Goal: Check status: Check status

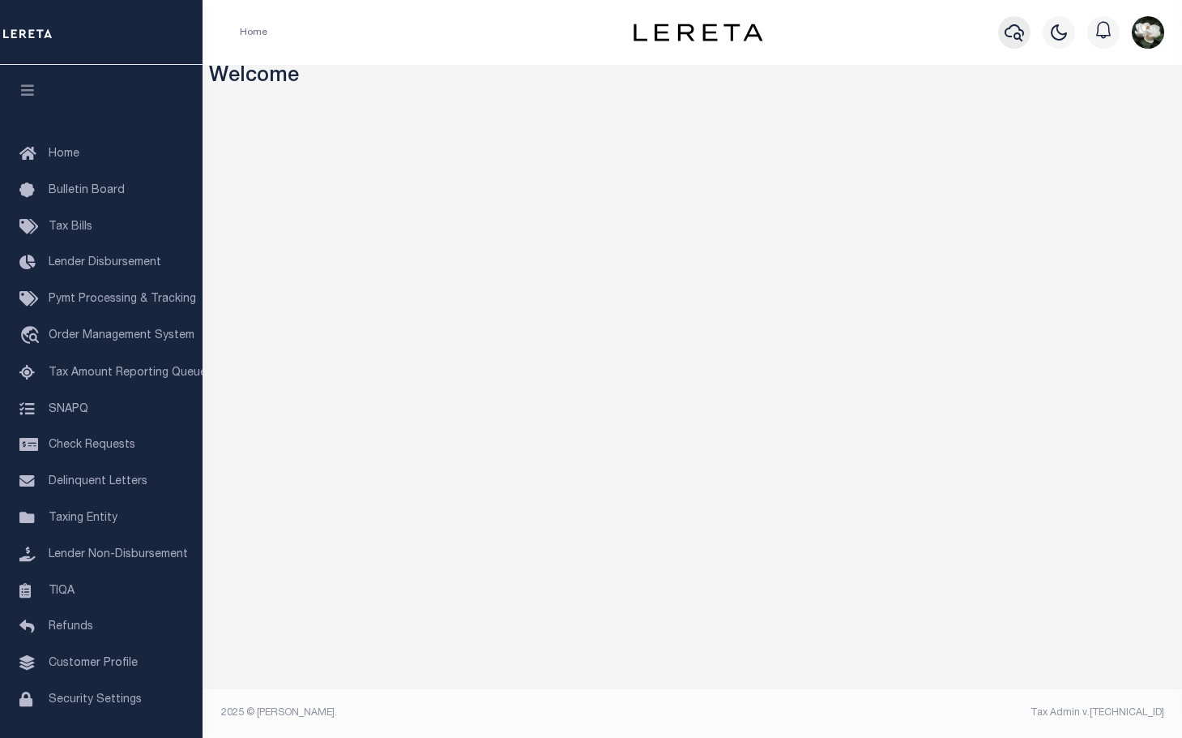
click at [1011, 35] on icon "button" at bounding box center [1014, 32] width 19 height 19
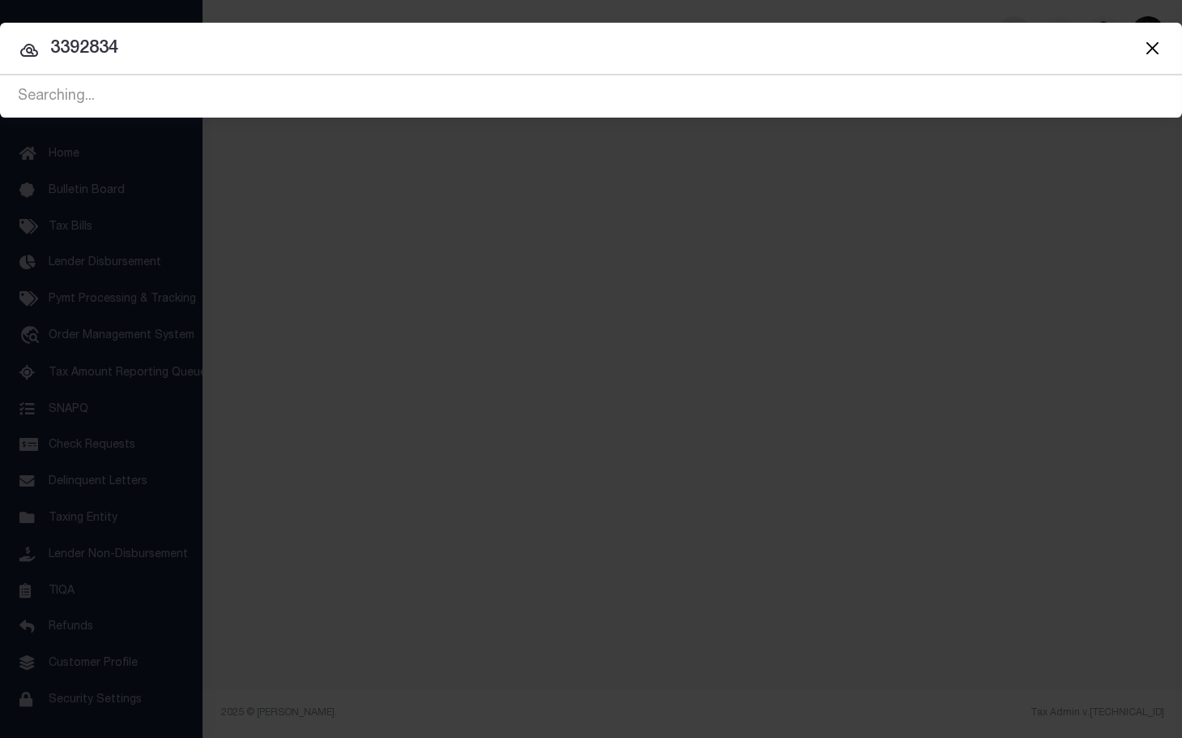
type input "3392834"
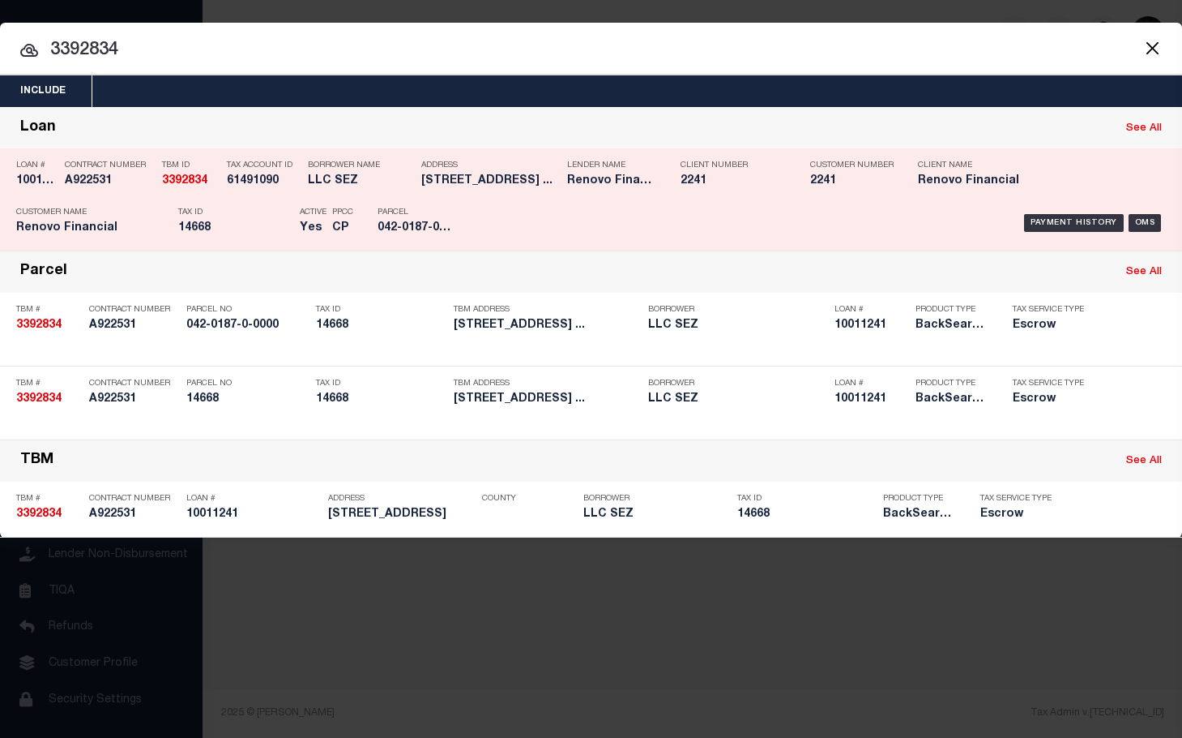
click at [679, 176] on div "Client Number 2241" at bounding box center [734, 175] width 130 height 47
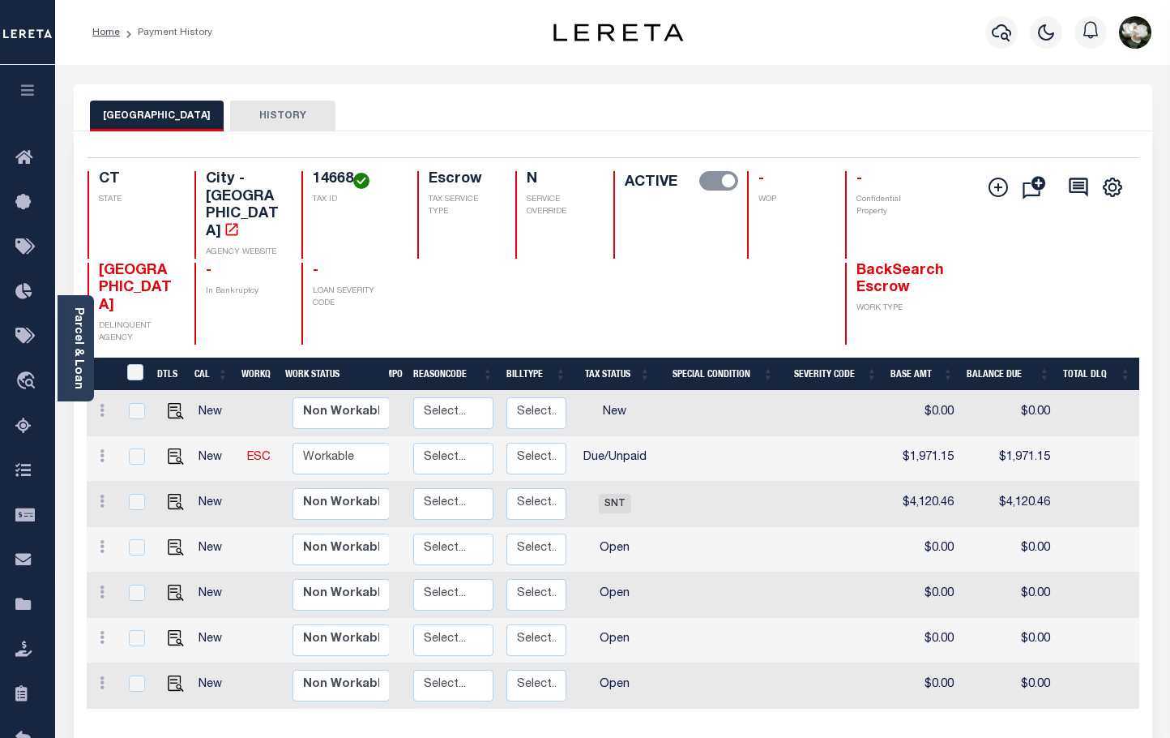
scroll to position [0, 271]
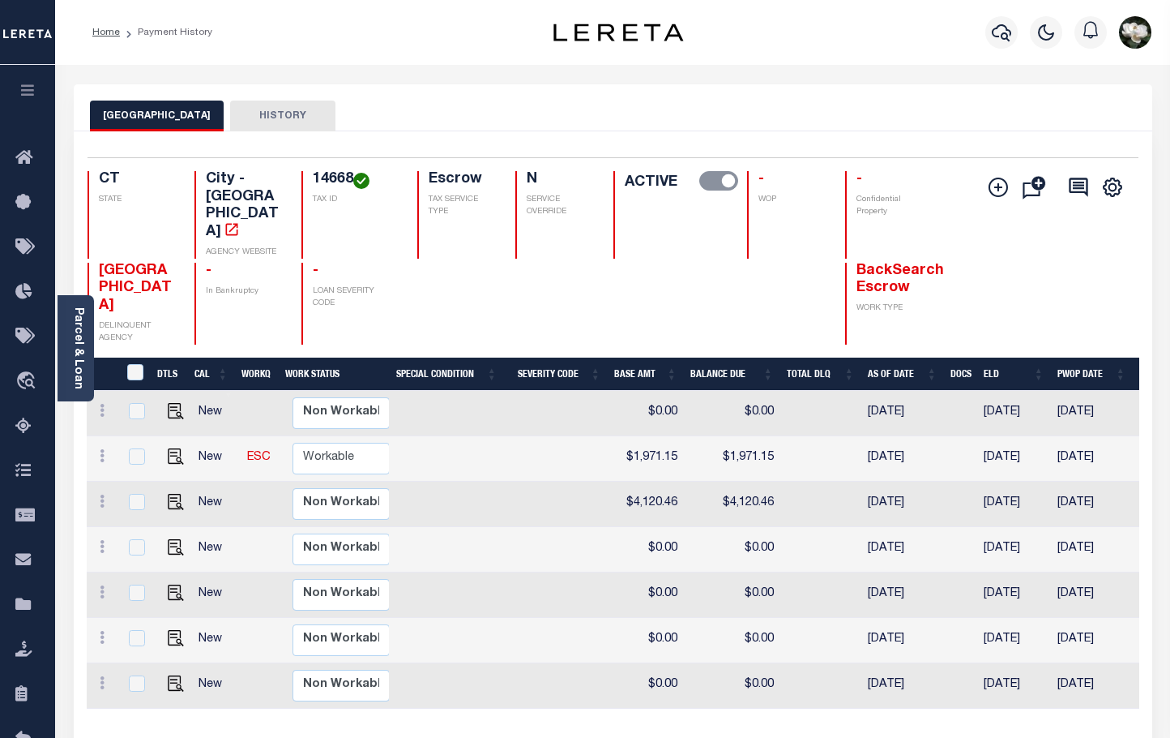
drag, startPoint x: 71, startPoint y: 368, endPoint x: 83, endPoint y: 361, distance: 14.5
click at [72, 368] on link "Parcel & Loan" at bounding box center [77, 348] width 11 height 82
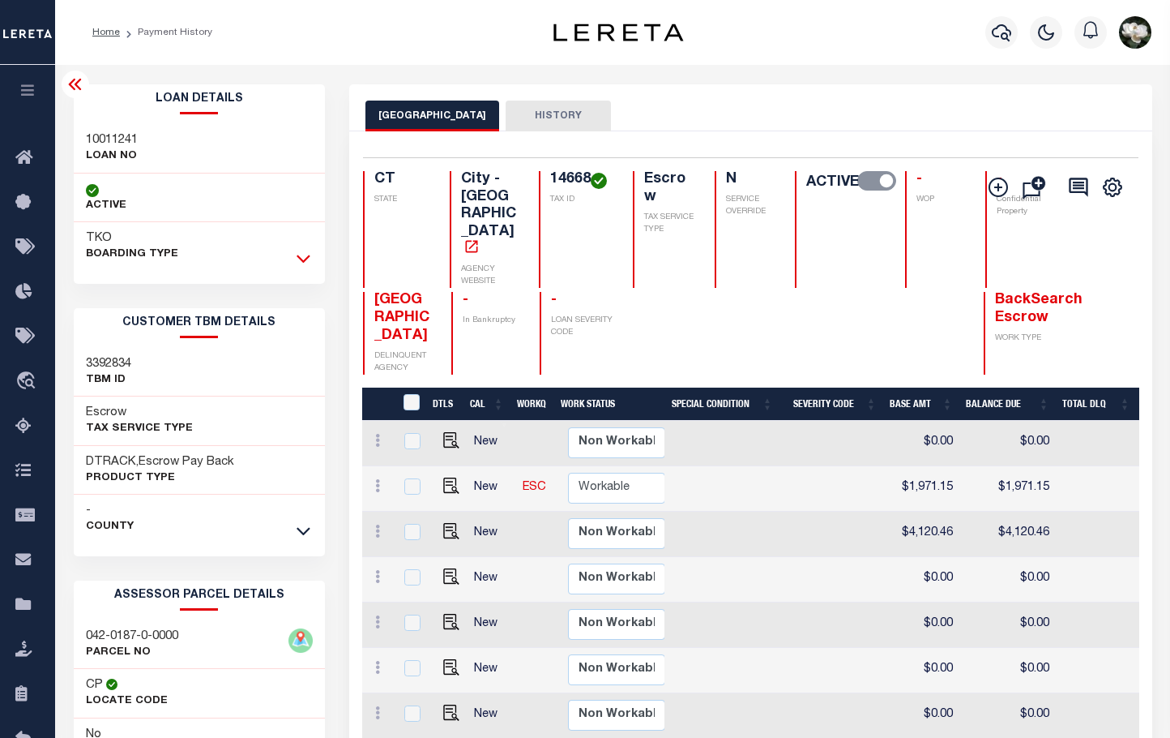
click at [305, 258] on icon at bounding box center [304, 258] width 14 height 17
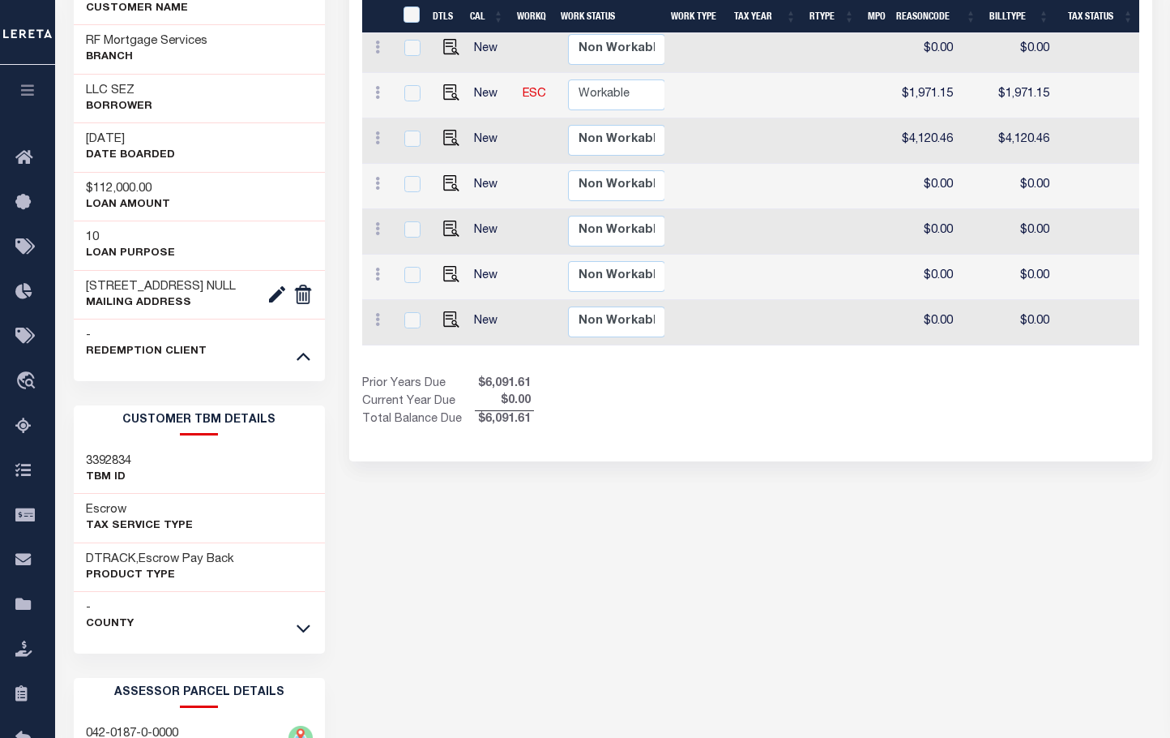
scroll to position [417, 0]
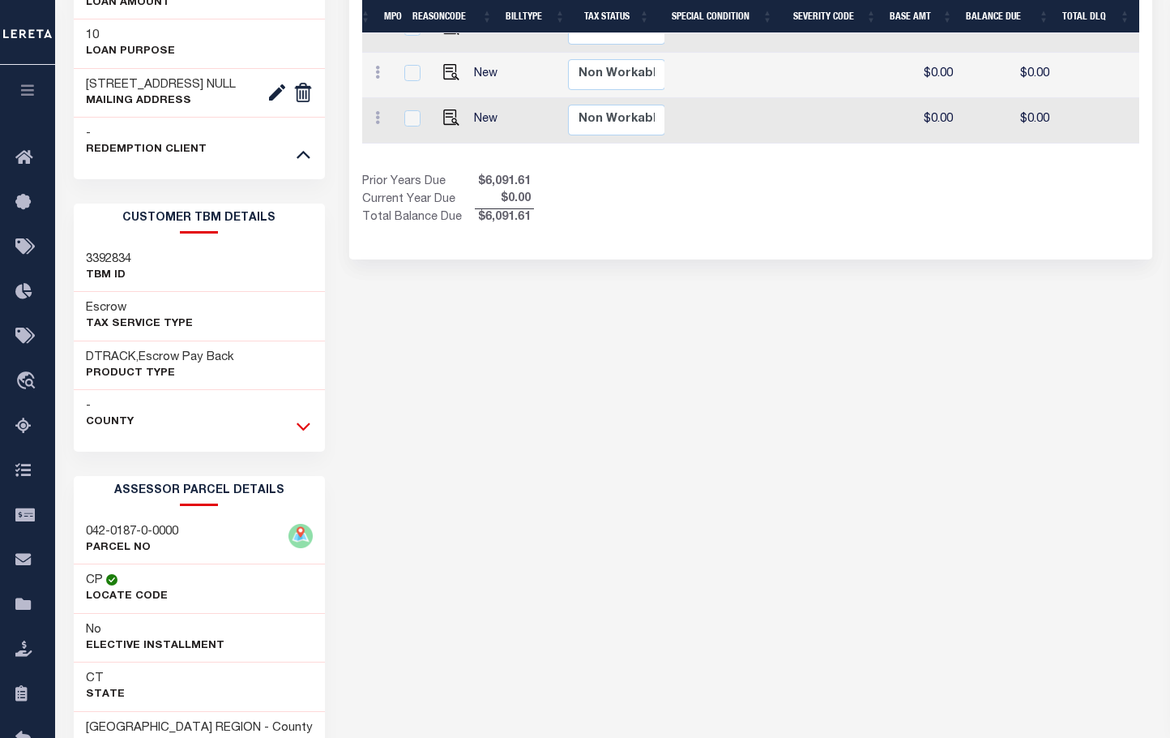
click at [306, 431] on icon at bounding box center [304, 427] width 14 height 8
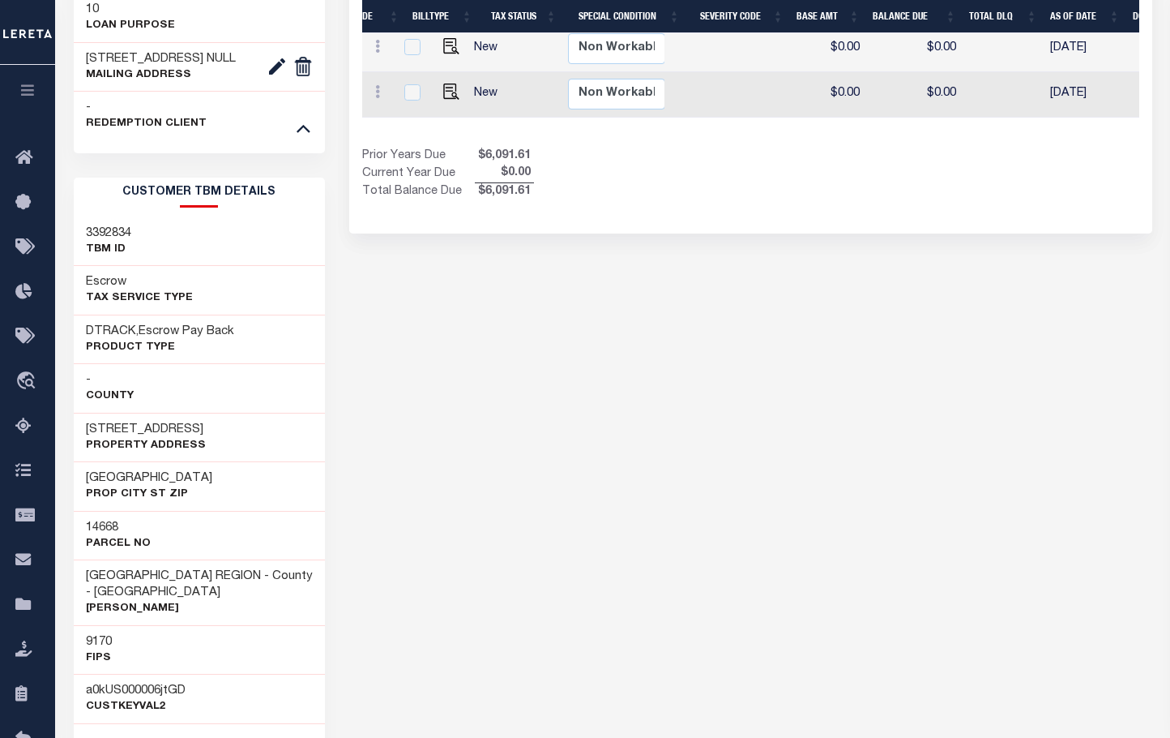
scroll to position [633, 0]
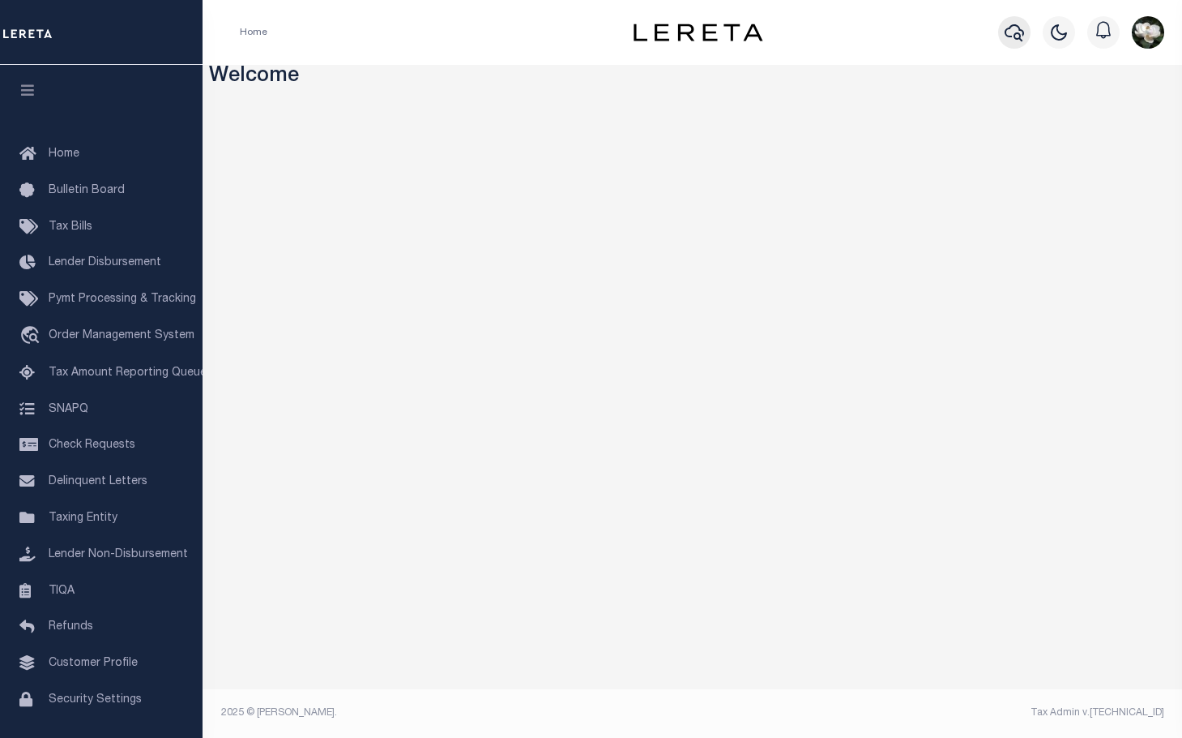
click at [1015, 27] on icon "button" at bounding box center [1014, 32] width 19 height 17
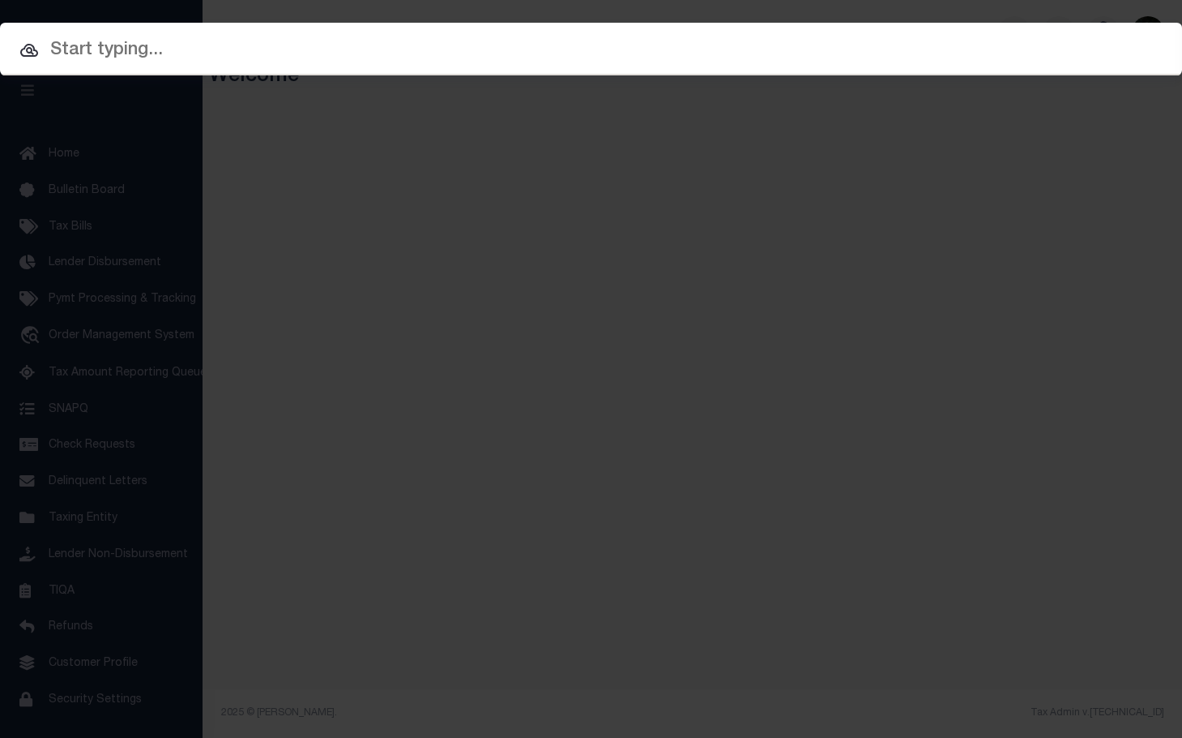
click at [200, 44] on input "text" at bounding box center [591, 50] width 1182 height 28
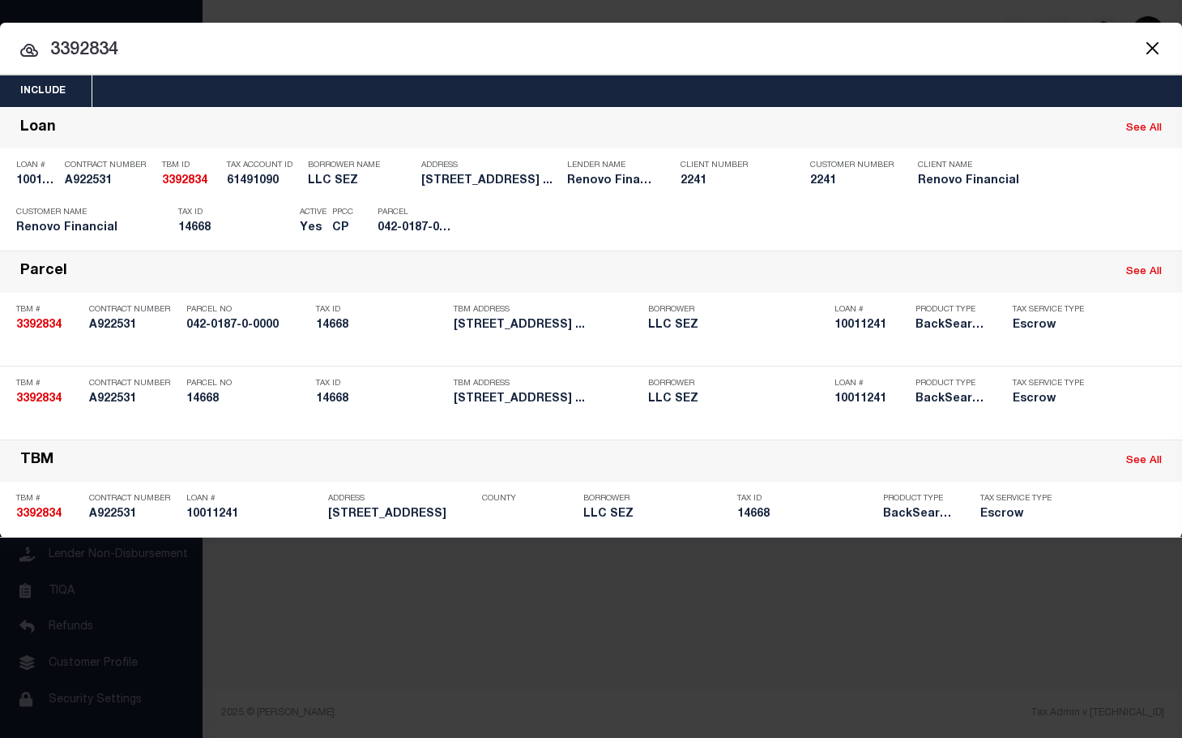
drag, startPoint x: 150, startPoint y: 54, endPoint x: -10, endPoint y: 52, distance: 159.7
click at [0, 52] on html "Home Profile" at bounding box center [591, 369] width 1182 height 738
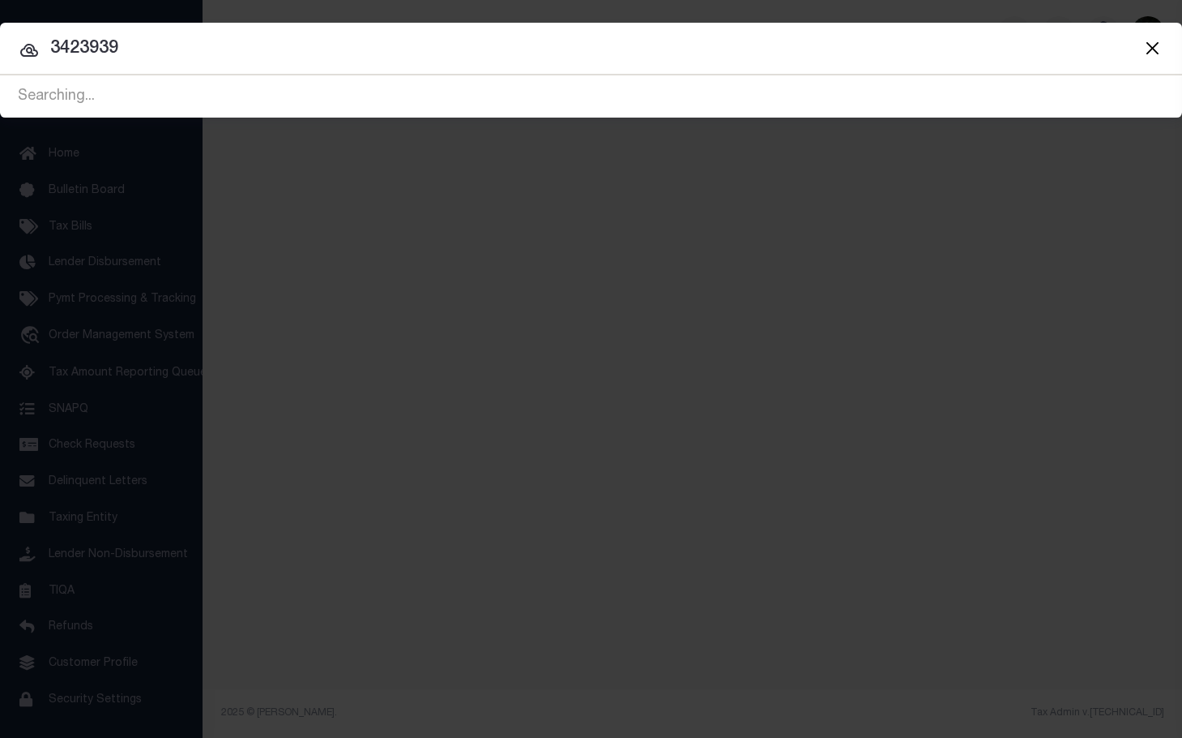
type input "3423939"
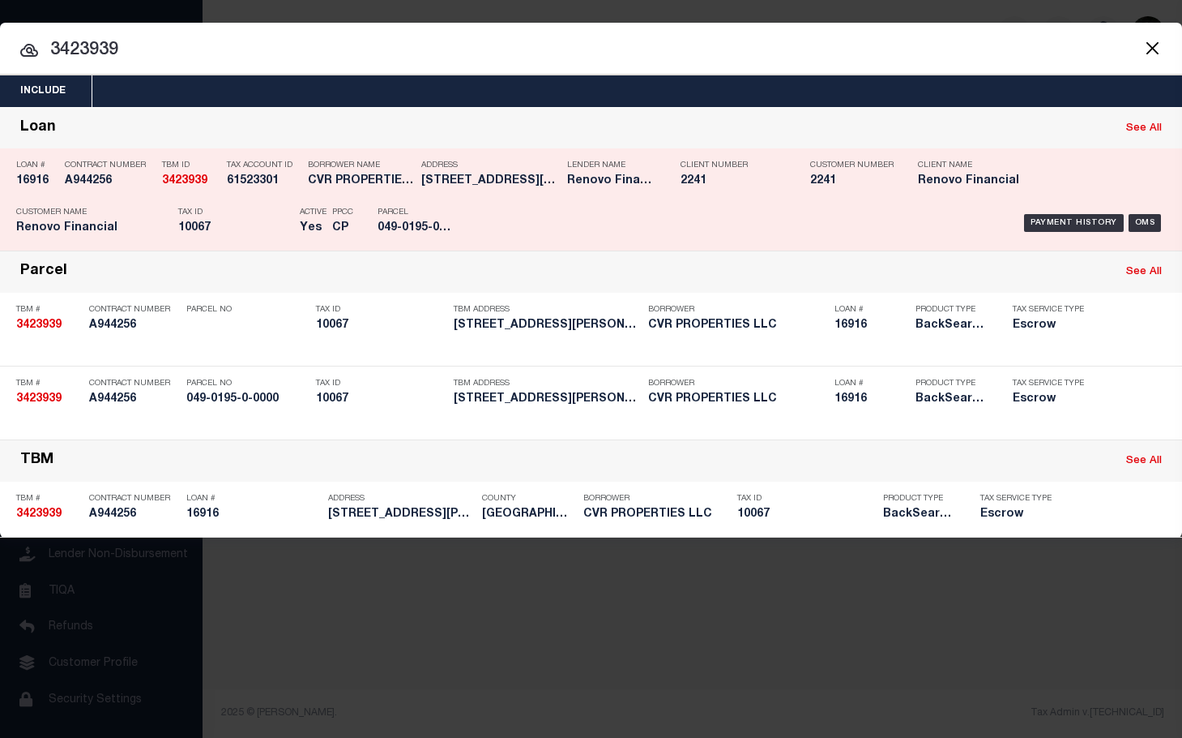
click at [605, 186] on h5 "Renovo Financial" at bounding box center [611, 181] width 89 height 14
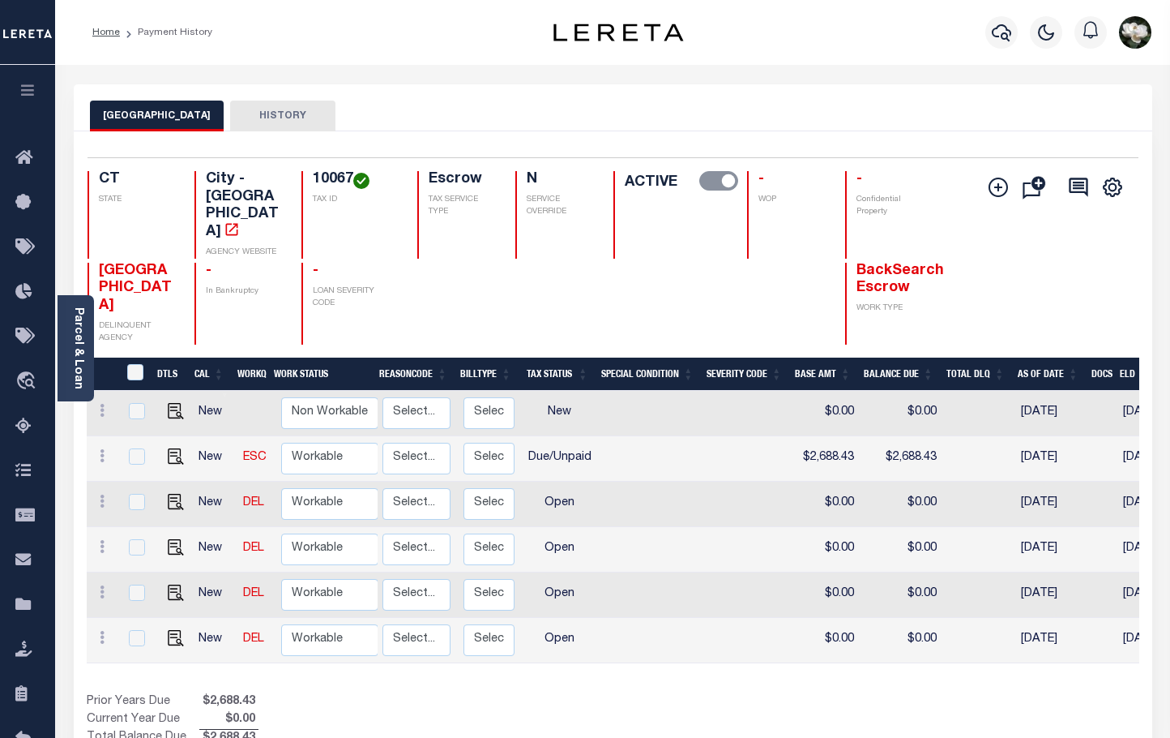
scroll to position [0, 204]
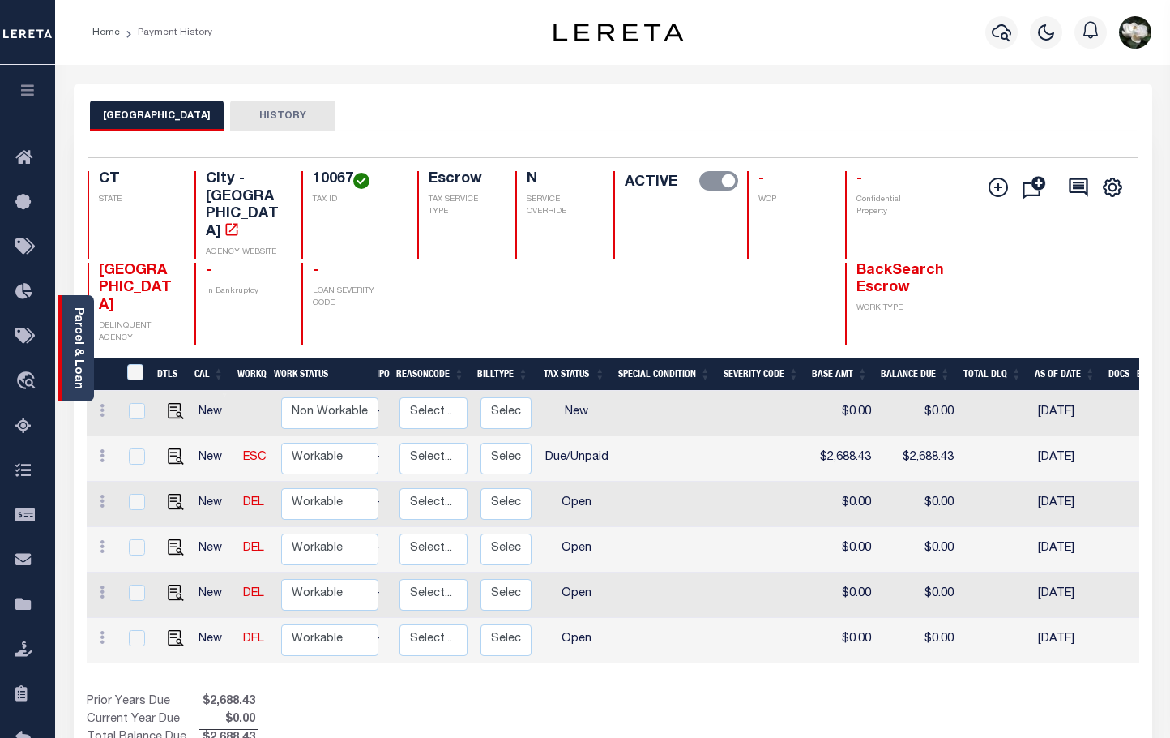
click at [74, 382] on link "Parcel & Loan" at bounding box center [77, 348] width 11 height 82
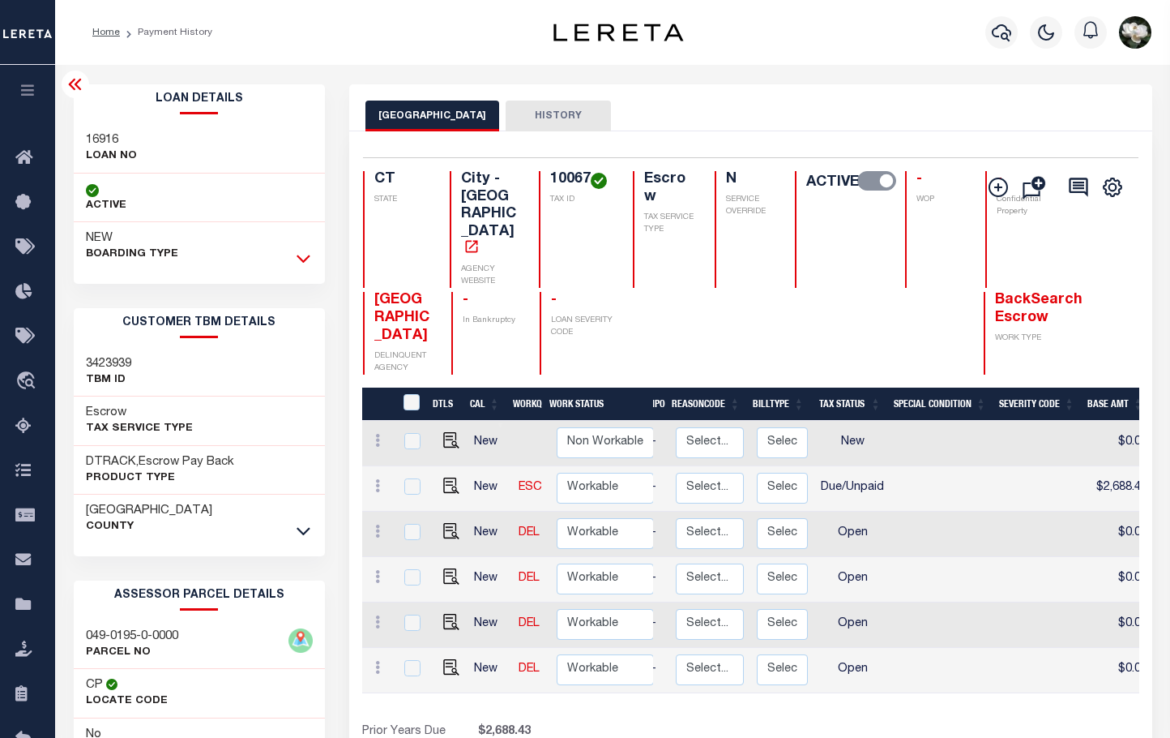
click at [301, 259] on icon at bounding box center [304, 258] width 14 height 17
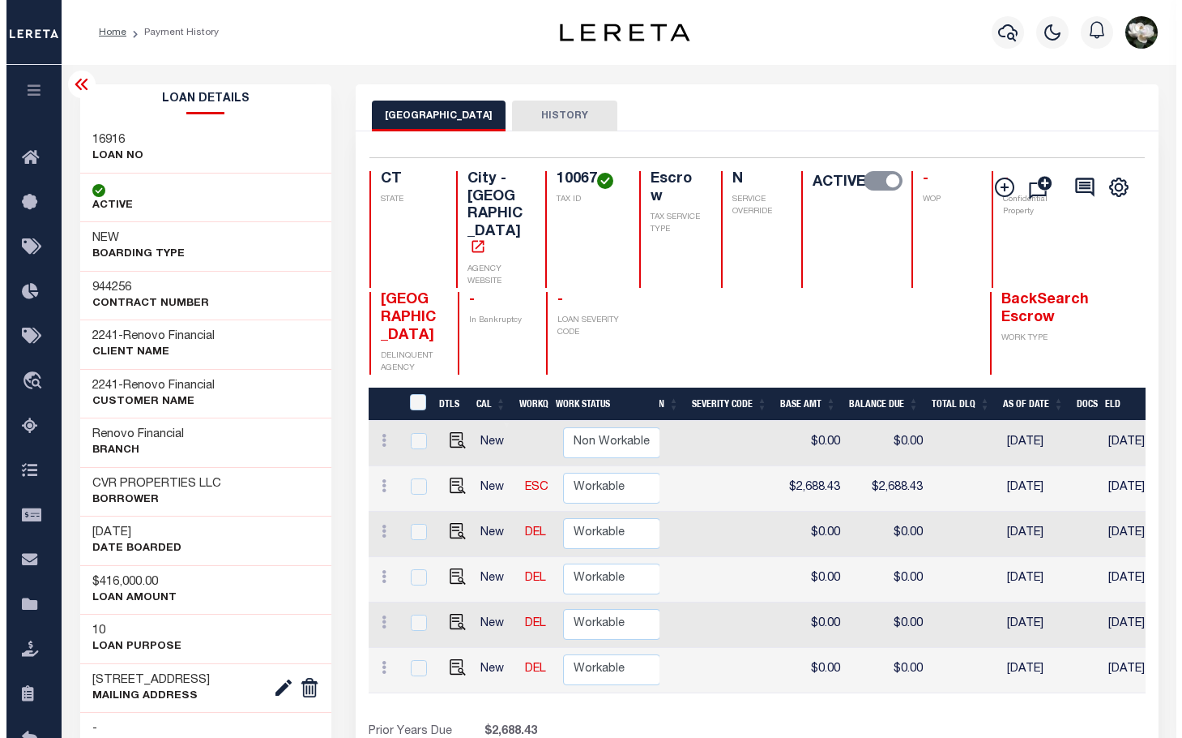
scroll to position [0, 499]
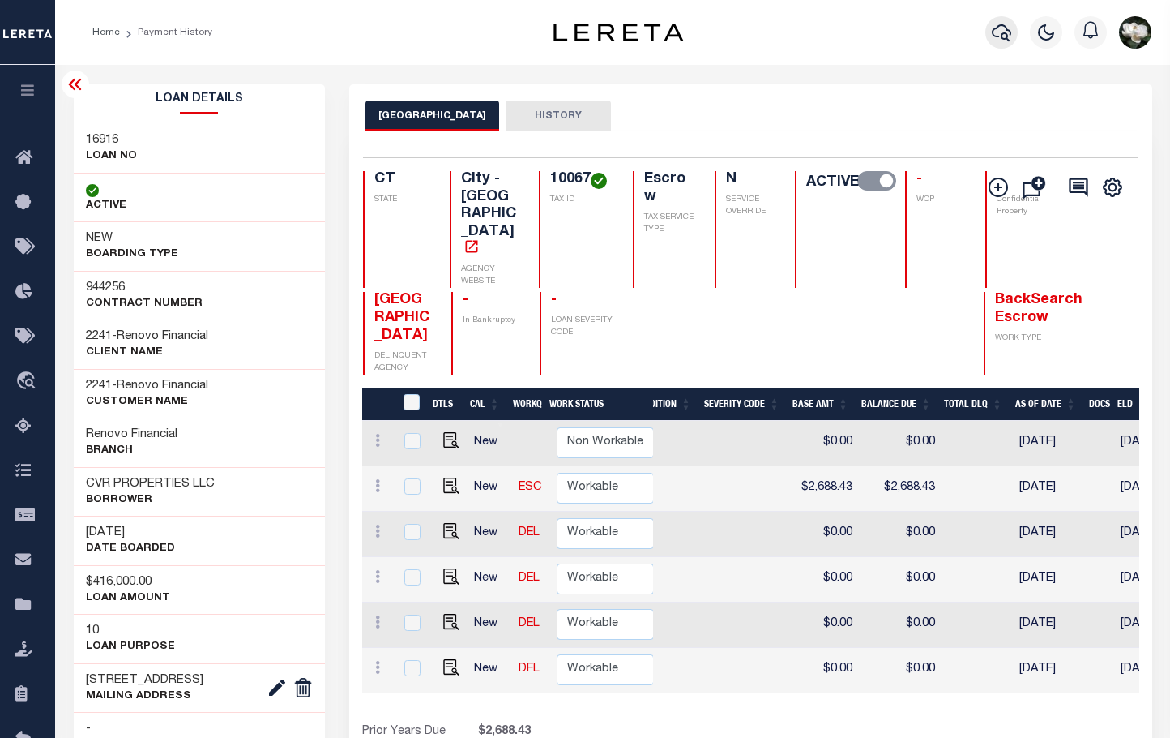
click at [993, 37] on icon "button" at bounding box center [1001, 32] width 19 height 19
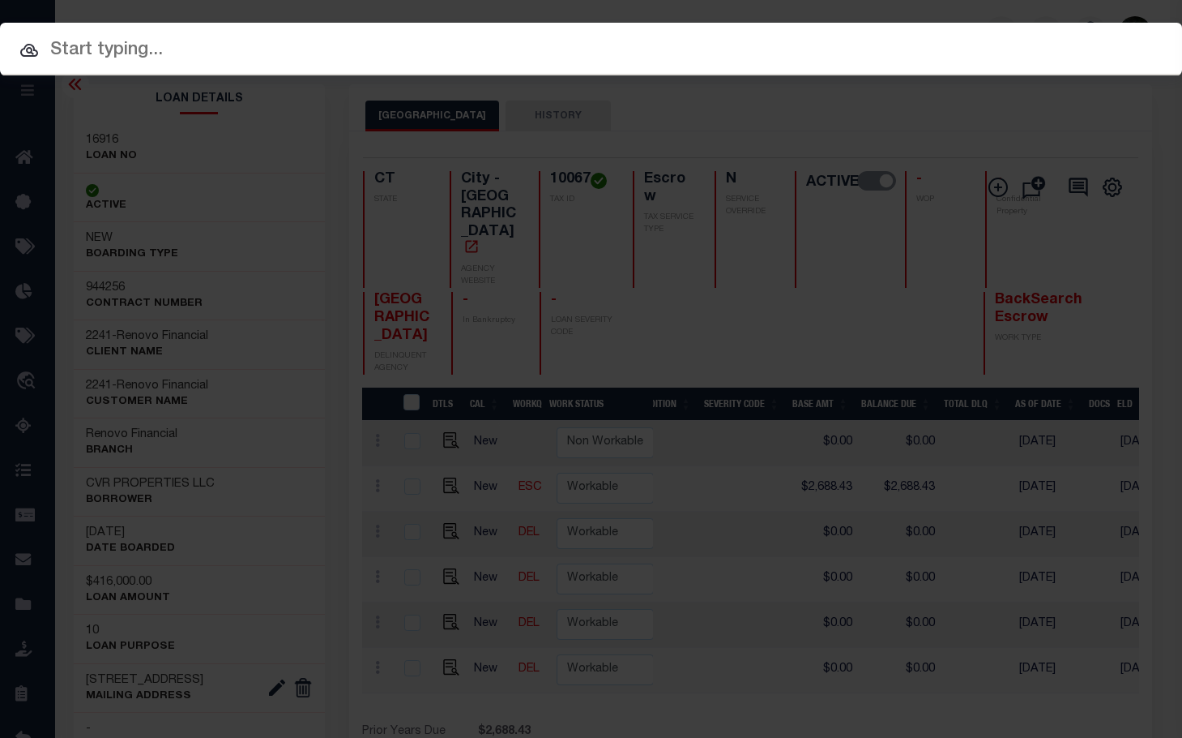
click at [193, 50] on input "text" at bounding box center [591, 50] width 1182 height 28
paste input "2961964"
type input "2961964"
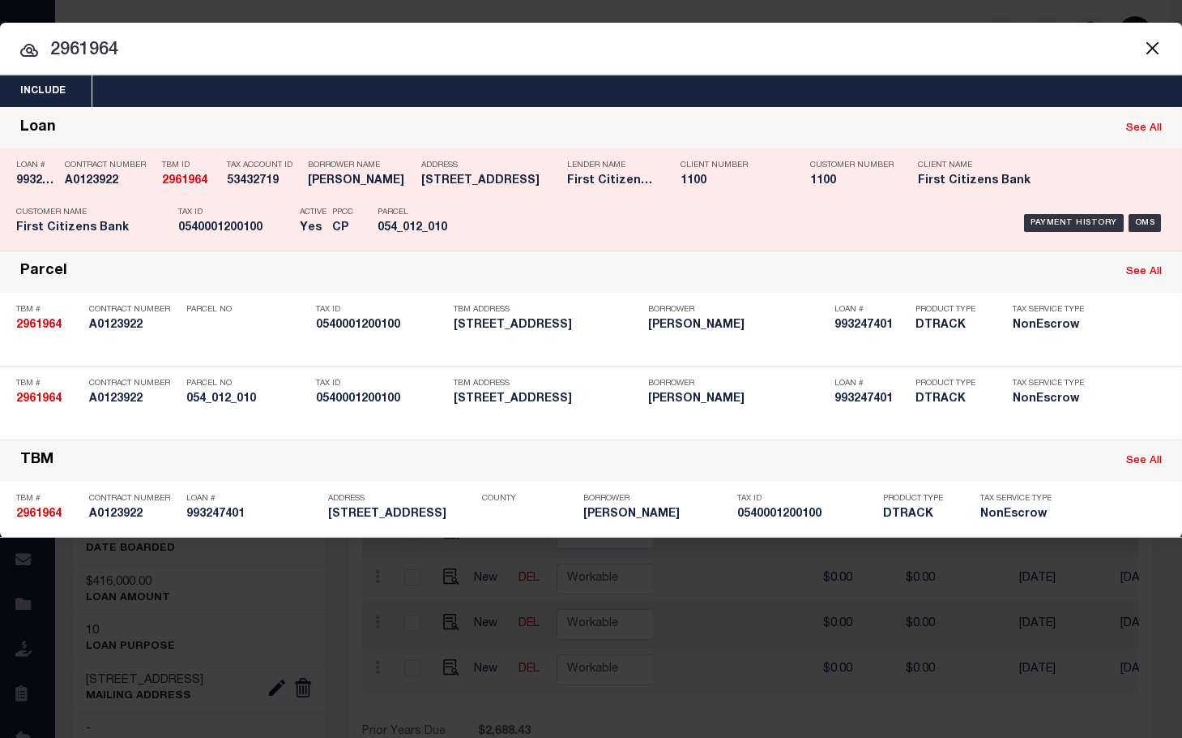
click at [836, 184] on h5 "1100" at bounding box center [850, 181] width 81 height 14
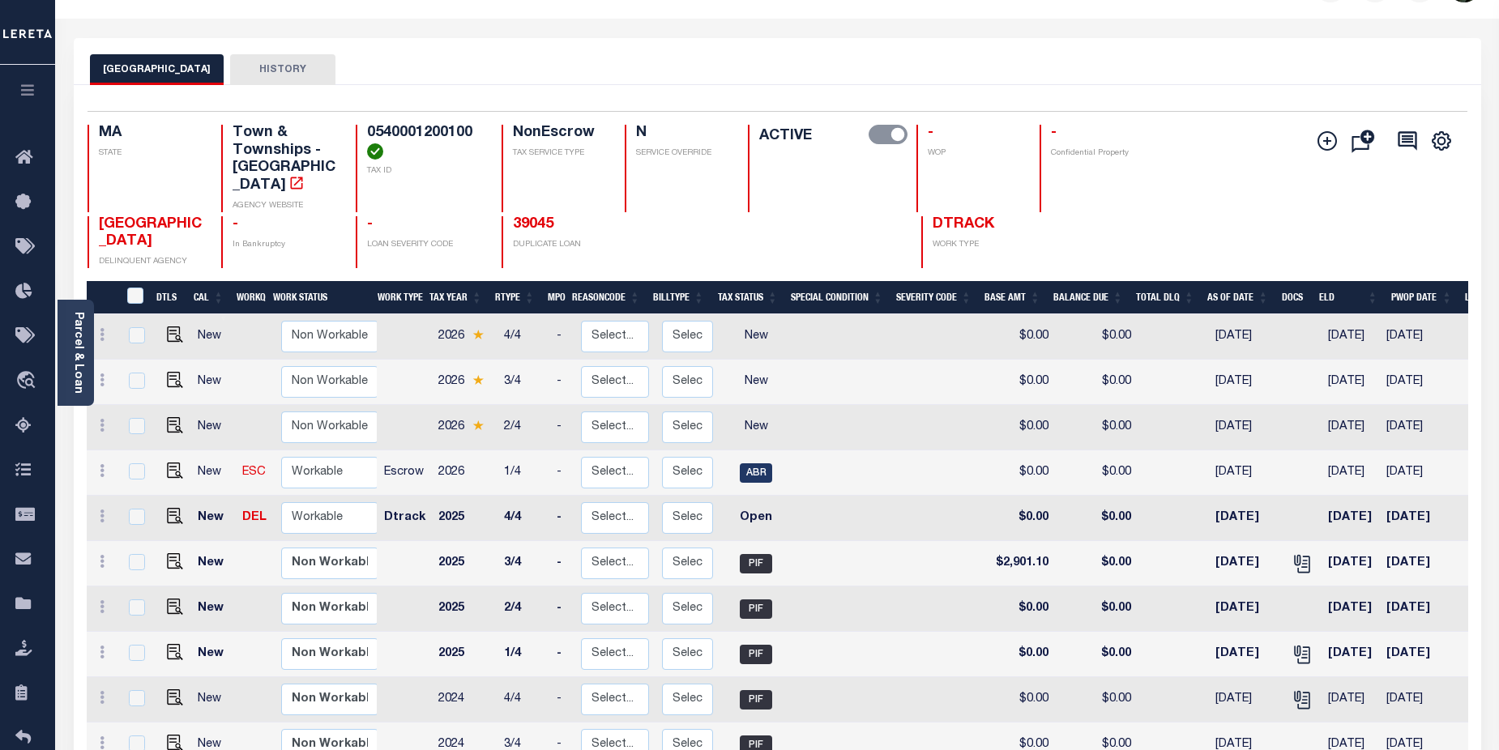
scroll to position [104, 0]
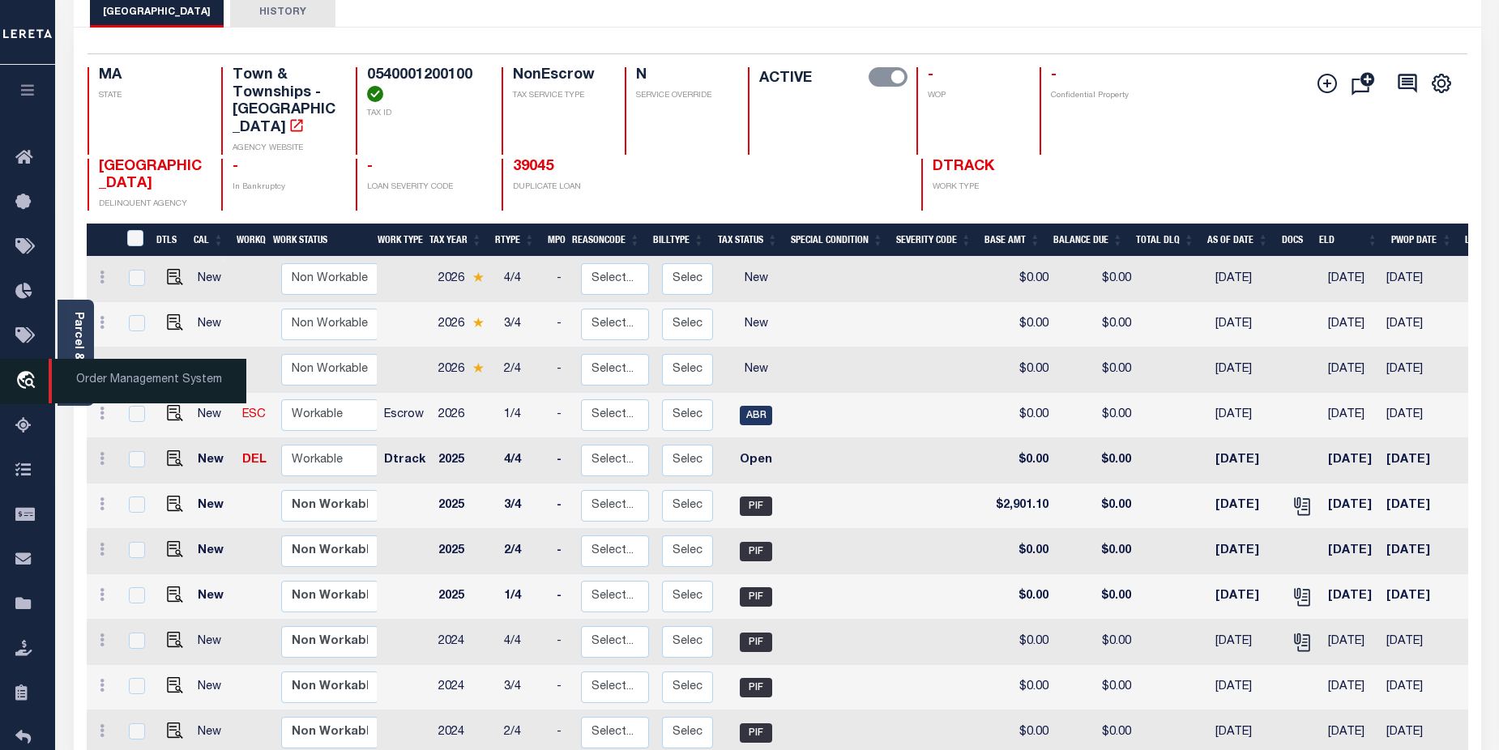
click at [78, 361] on span "Order Management System" at bounding box center [148, 381] width 198 height 45
